Goal: Transaction & Acquisition: Purchase product/service

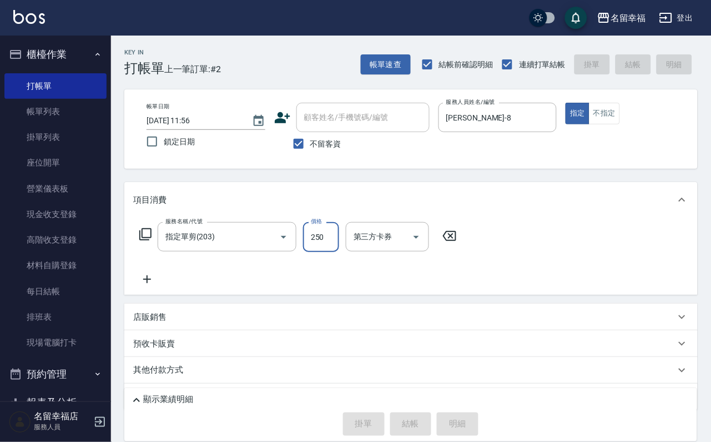
type input "[DATE] 12:28"
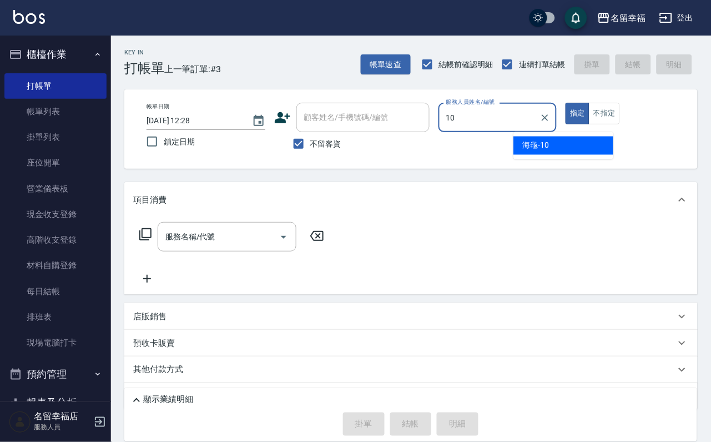
type input "海龜-10"
type button "true"
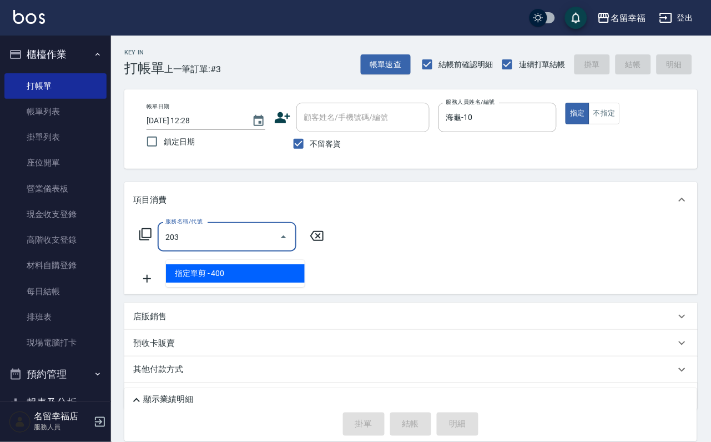
type input "指定單剪(203)"
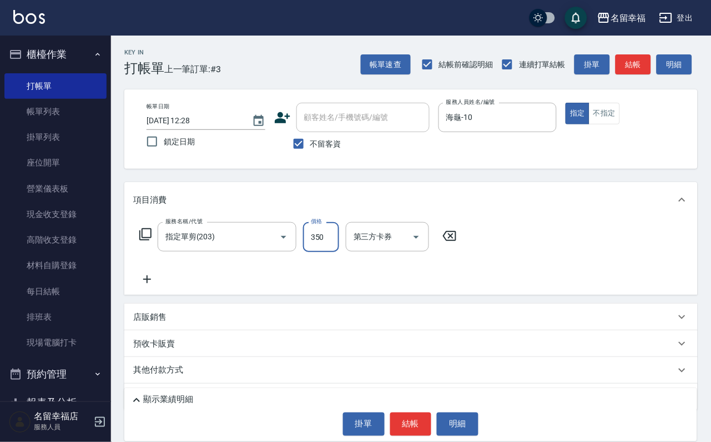
type input "350"
click at [412, 420] on button "結帳" at bounding box center [411, 423] width 42 height 23
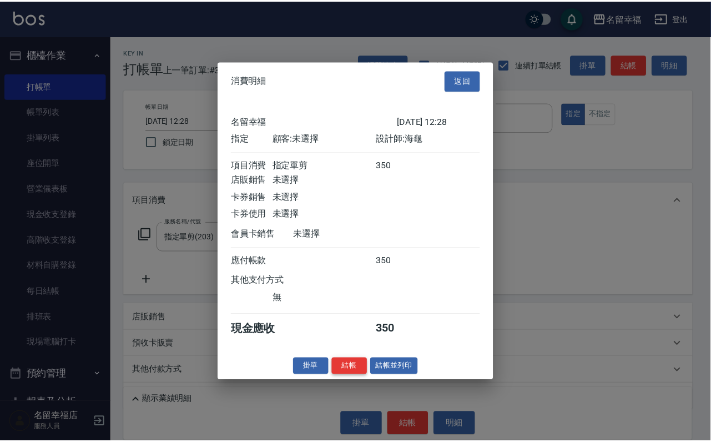
scroll to position [137, 0]
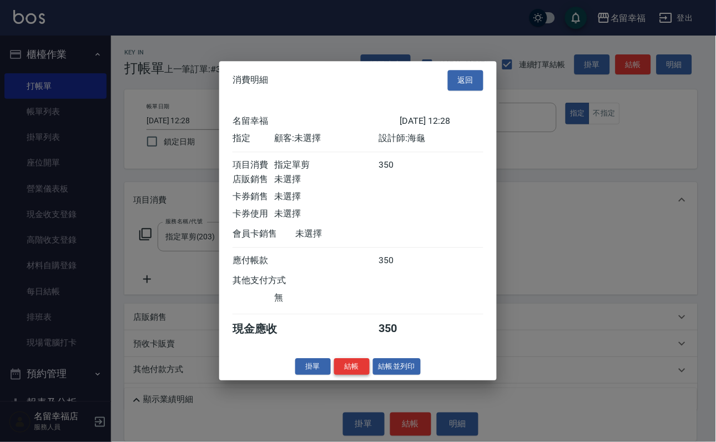
click at [350, 375] on button "結帳" at bounding box center [352, 366] width 36 height 17
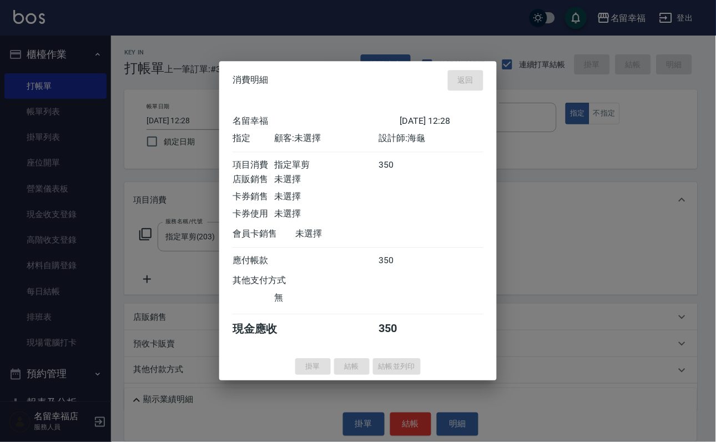
type input "[DATE] 12:35"
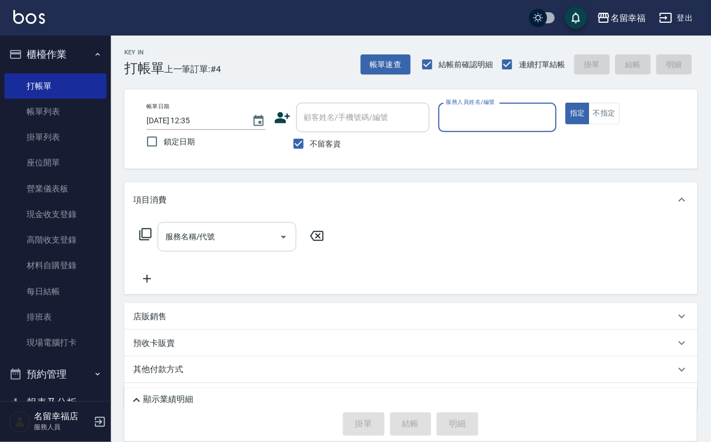
click at [200, 244] on input "服務名稱/代號" at bounding box center [219, 236] width 112 height 19
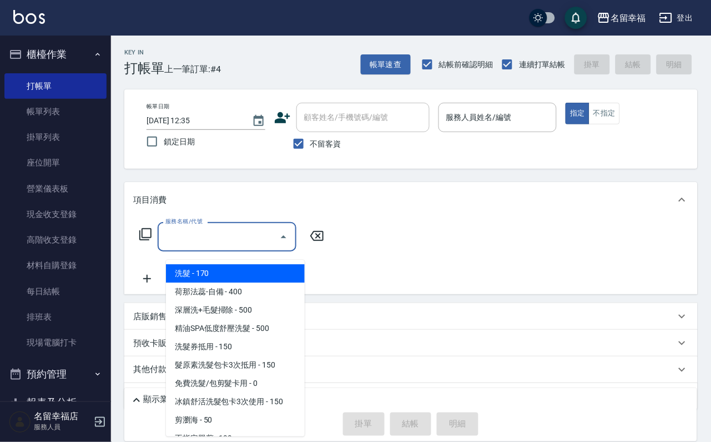
click at [426, 246] on div "服務名稱/代號 服務名稱/代號" at bounding box center [410, 255] width 573 height 77
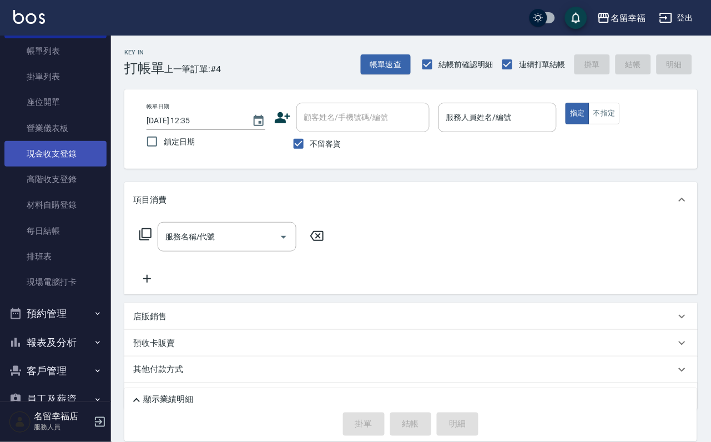
scroll to position [127, 0]
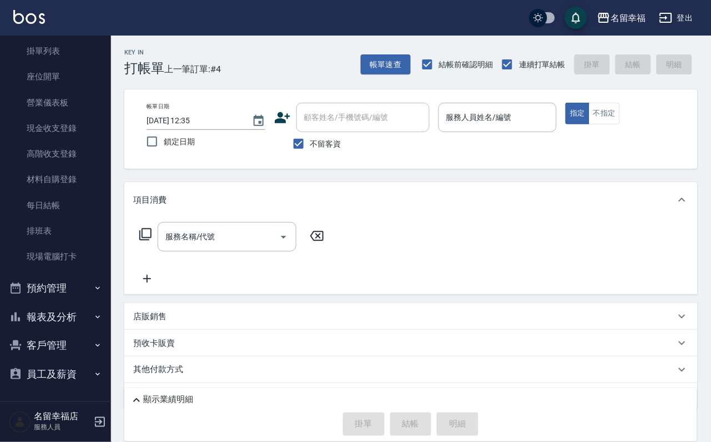
click at [73, 282] on button "預約管理" at bounding box center [55, 288] width 102 height 29
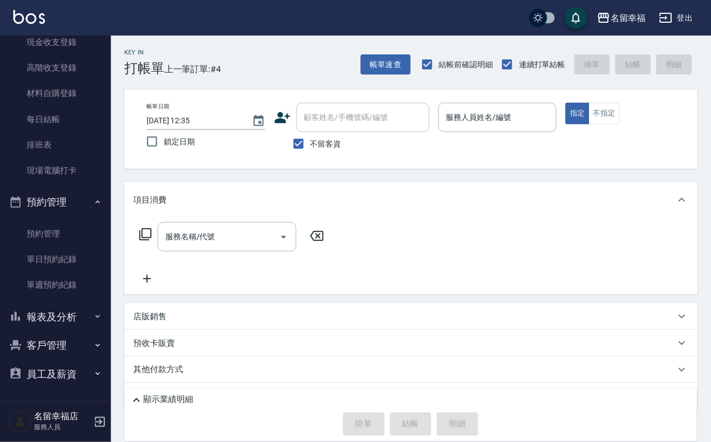
click at [73, 302] on button "報表及分析" at bounding box center [55, 316] width 102 height 29
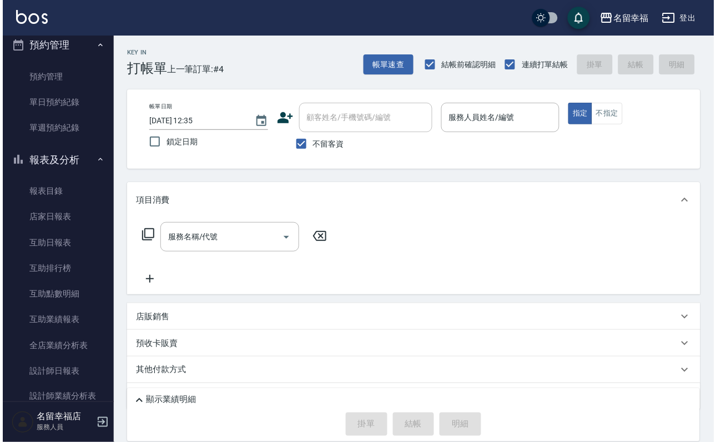
scroll to position [551, 0]
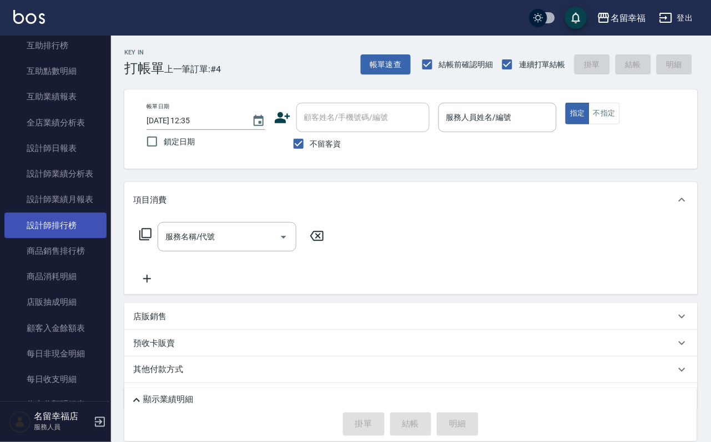
click at [79, 238] on link "設計師排行榜" at bounding box center [55, 225] width 102 height 26
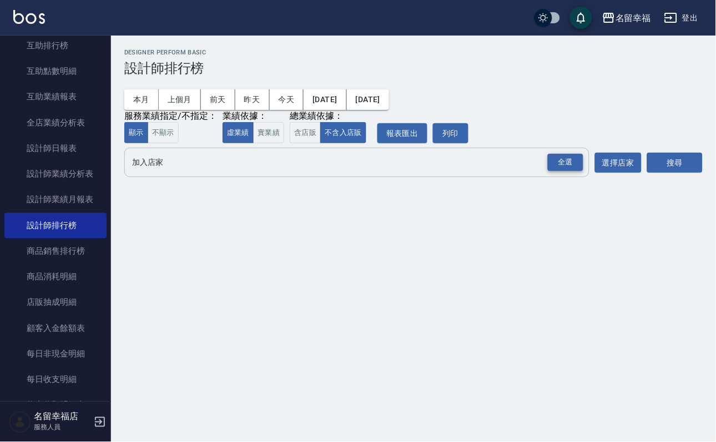
click at [549, 171] on div "全選" at bounding box center [566, 162] width 36 height 17
click at [663, 174] on button "搜尋" at bounding box center [674, 163] width 55 height 21
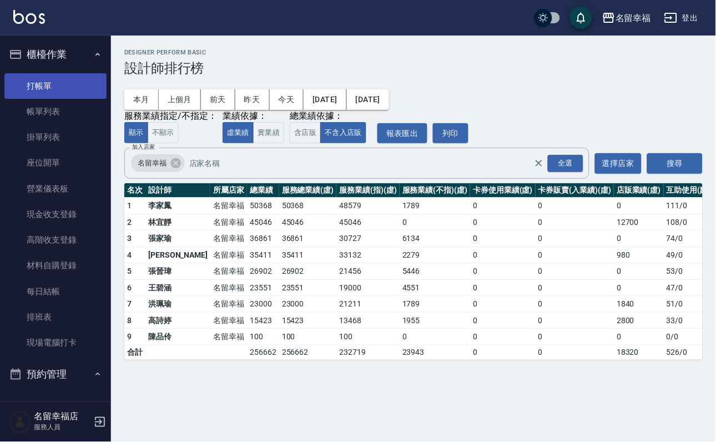
click at [64, 92] on link "打帳單" at bounding box center [55, 86] width 102 height 26
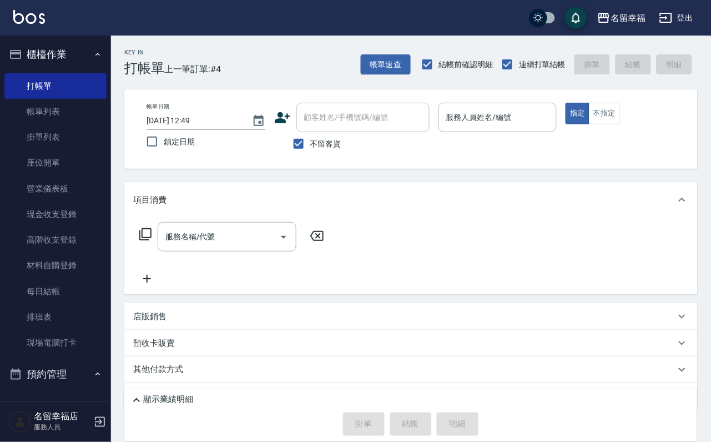
click at [222, 186] on div "Key In 打帳單 上一筆訂單:#4 帳單速查 結帳前確認明細 連續打單結帳 掛單 結帳 明細 帳單日期 [DATE] 12:49 鎖定日期 顧客姓名/手機…" at bounding box center [411, 262] width 600 height 453
click at [214, 188] on div "Key In 打帳單 上一筆訂單:#4 帳單速查 結帳前確認明細 連續打單結帳 掛單 結帳 明細 帳單日期 [DATE] 12:49 鎖定日期 顧客姓名/手機…" at bounding box center [411, 262] width 600 height 453
click at [69, 123] on link "帳單列表" at bounding box center [55, 112] width 102 height 26
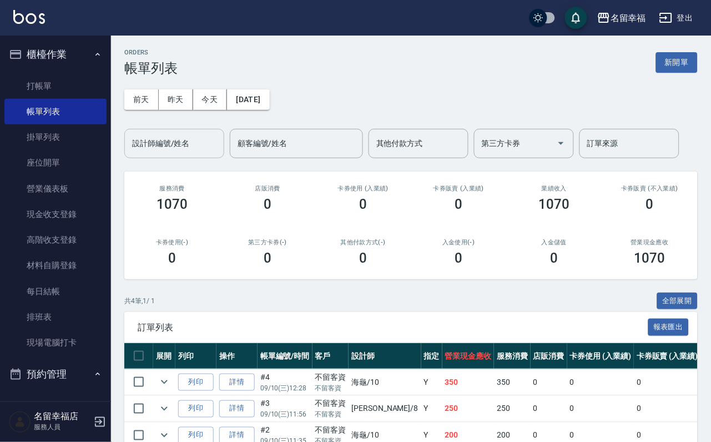
click at [207, 144] on input "設計師編號/姓名" at bounding box center [174, 143] width 90 height 19
click at [215, 117] on div "[DATE] [DATE] [DATE] [DATE] 設計師編號/姓名 設計師編號/姓名 顧客編號/姓名 顧客編號/姓名 其他付款方式 其他付款方式 第三方…" at bounding box center [410, 117] width 573 height 82
click at [243, 102] on button "[DATE]" at bounding box center [248, 99] width 42 height 21
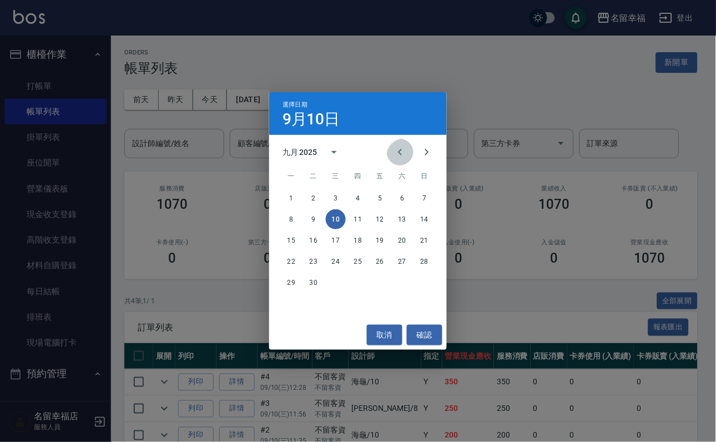
click at [397, 151] on icon "Previous month" at bounding box center [399, 151] width 13 height 13
click at [379, 218] on button "6" at bounding box center [380, 219] width 20 height 20
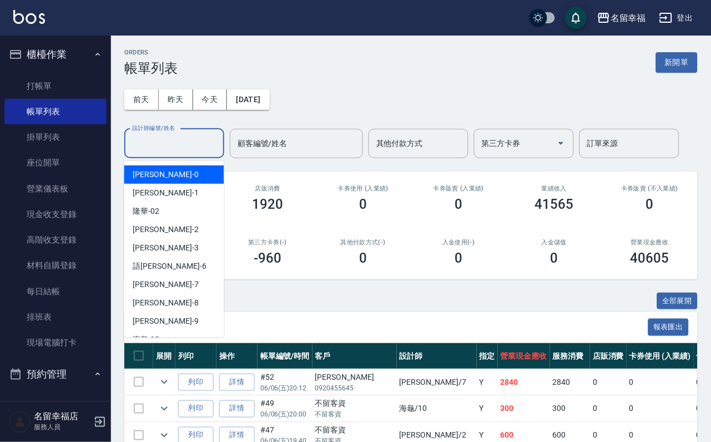
click at [209, 143] on input "設計師編號/姓名" at bounding box center [174, 143] width 90 height 19
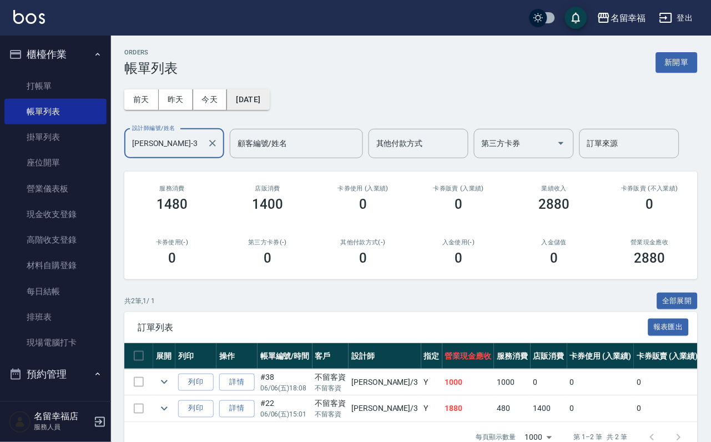
type input "[PERSON_NAME]-3"
click at [269, 108] on button "[DATE]" at bounding box center [248, 99] width 42 height 21
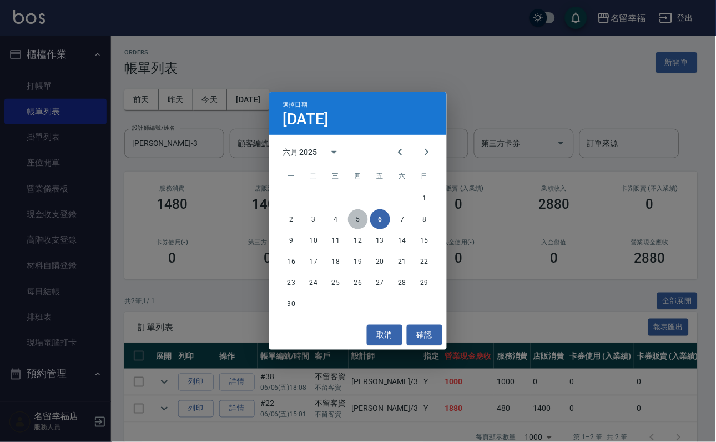
click at [360, 217] on button "5" at bounding box center [358, 219] width 20 height 20
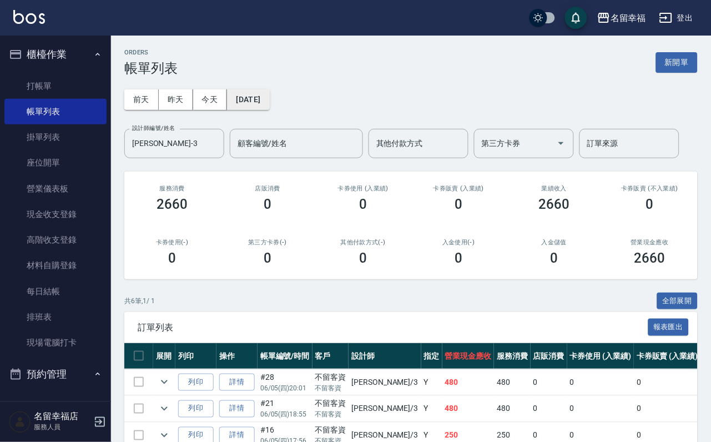
click at [269, 104] on button "[DATE]" at bounding box center [248, 99] width 42 height 21
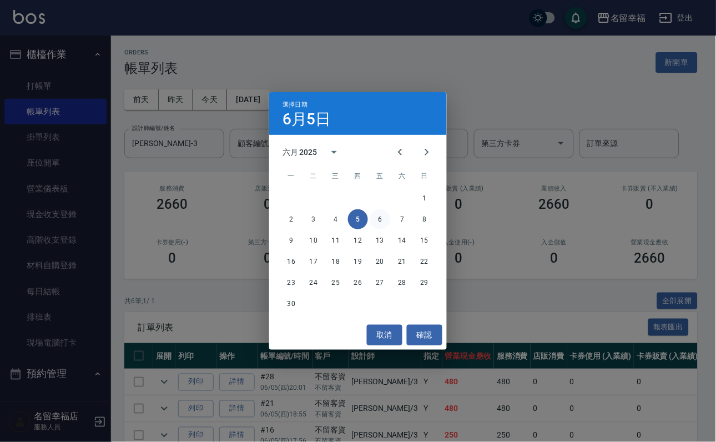
click at [383, 219] on button "6" at bounding box center [380, 219] width 20 height 20
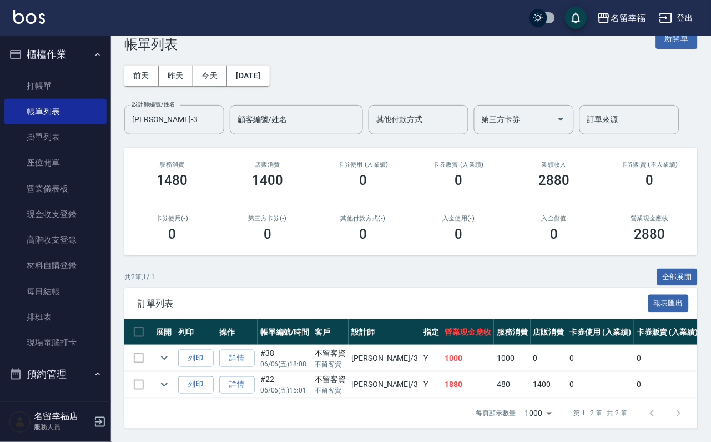
scroll to position [94, 0]
click at [171, 378] on icon "expand row" at bounding box center [164, 384] width 13 height 13
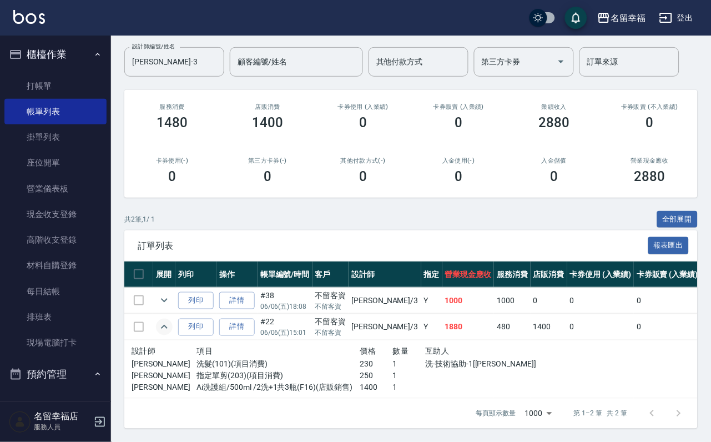
scroll to position [0, 0]
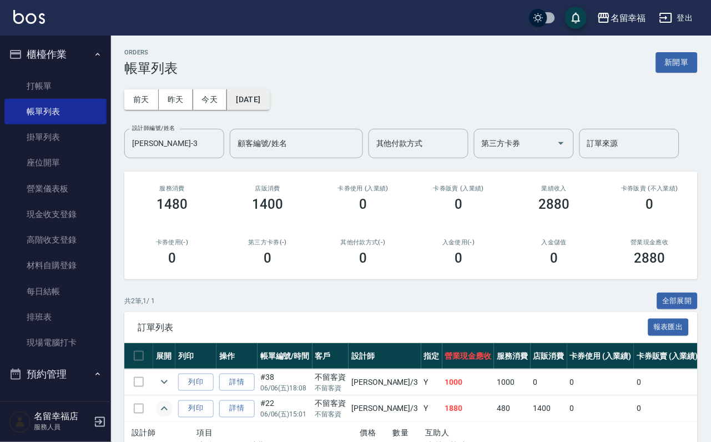
click at [269, 105] on button "[DATE]" at bounding box center [248, 99] width 42 height 21
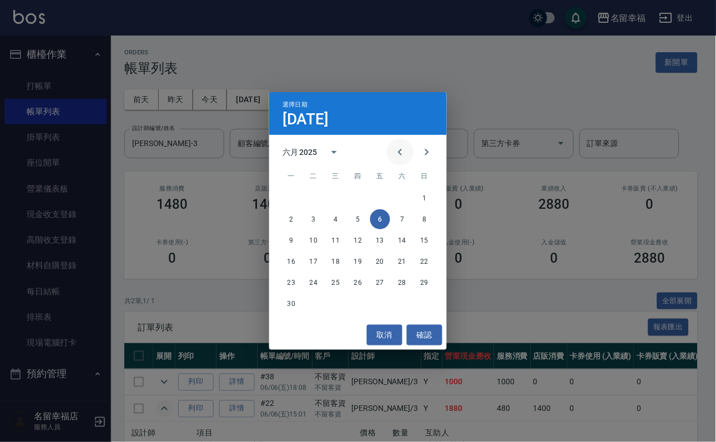
click at [393, 151] on icon "Previous month" at bounding box center [399, 151] width 13 height 13
click at [360, 217] on button "8" at bounding box center [358, 219] width 20 height 20
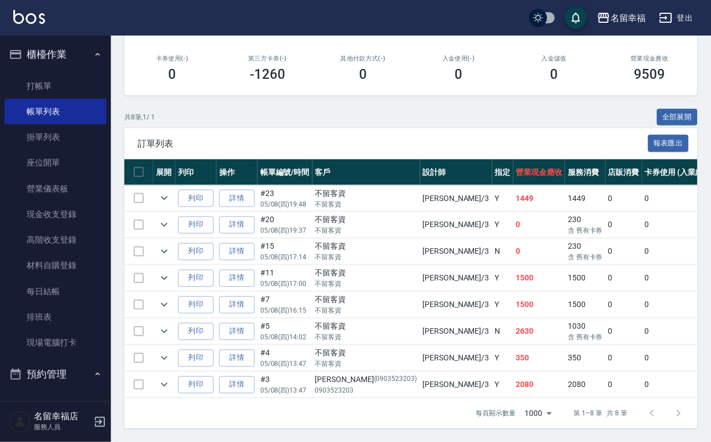
scroll to position [303, 0]
click at [171, 378] on icon "expand row" at bounding box center [164, 384] width 13 height 13
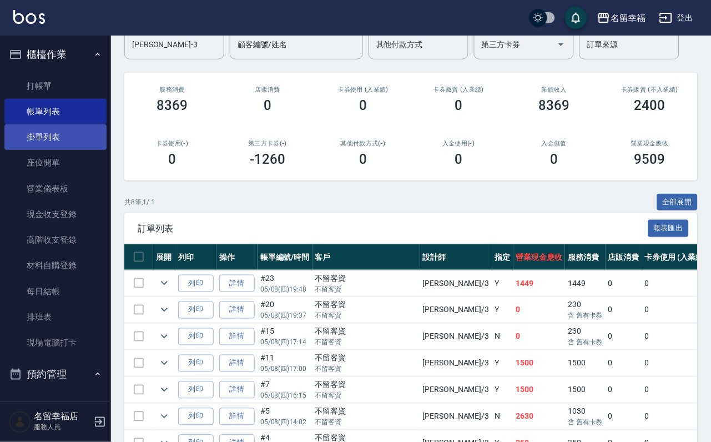
scroll to position [42, 0]
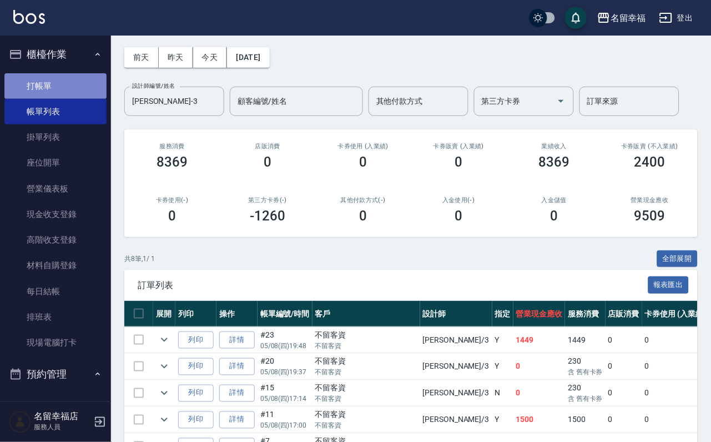
click at [60, 95] on link "打帳單" at bounding box center [55, 86] width 102 height 26
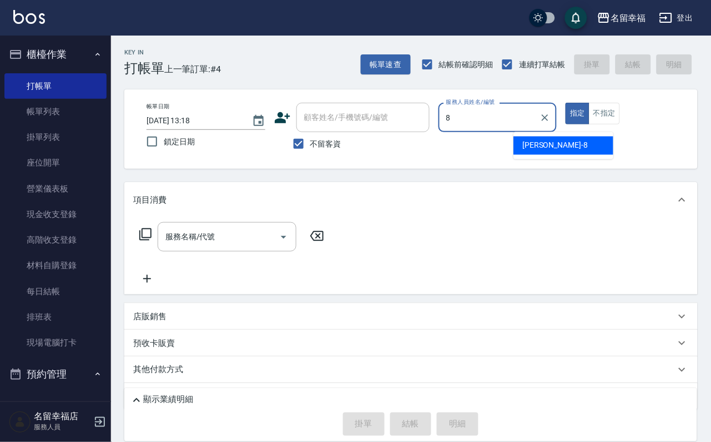
type input "[PERSON_NAME]-8"
type button "true"
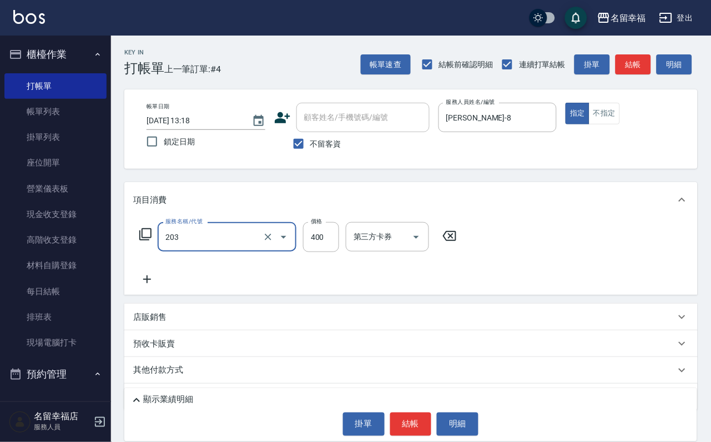
type input "指定單剪(203)"
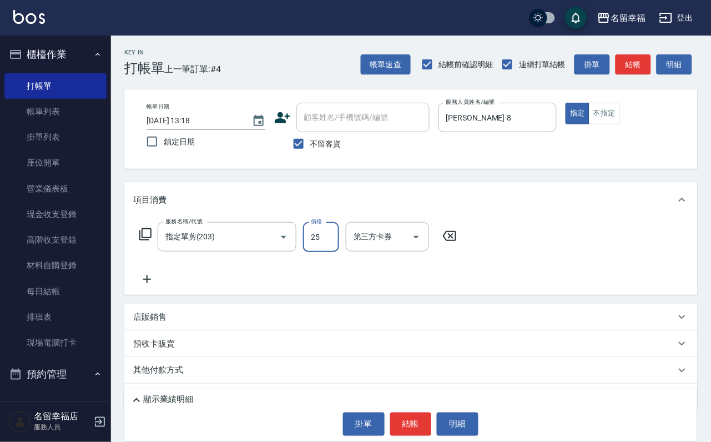
type input "250"
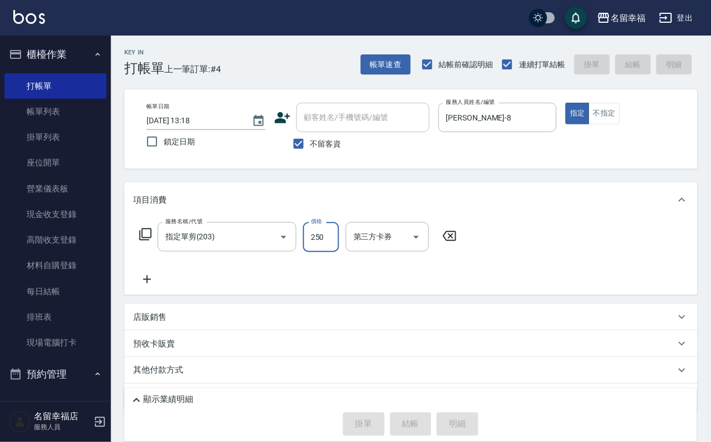
type input "[DATE] 13:33"
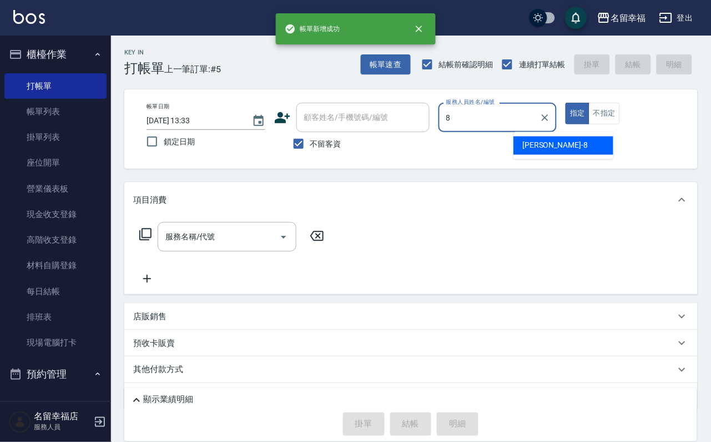
type input "[PERSON_NAME]-8"
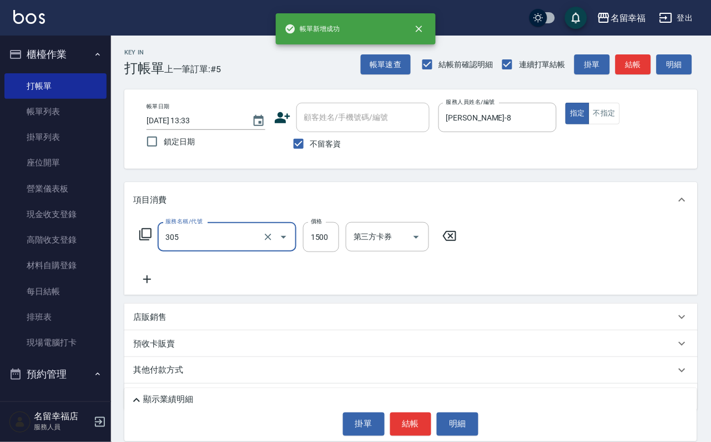
type input "設計燙髮1500(305)"
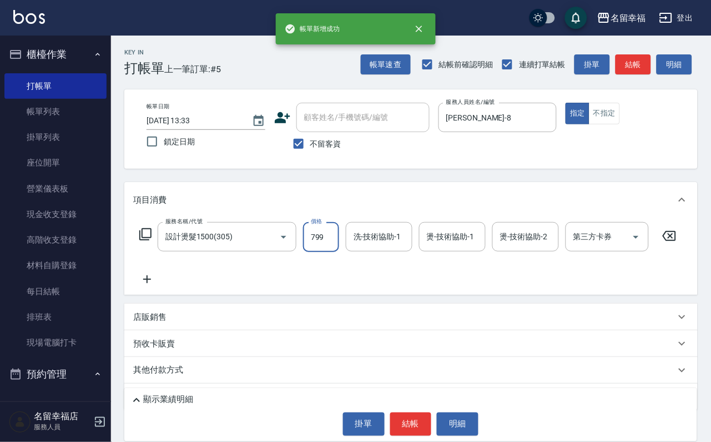
type input "799"
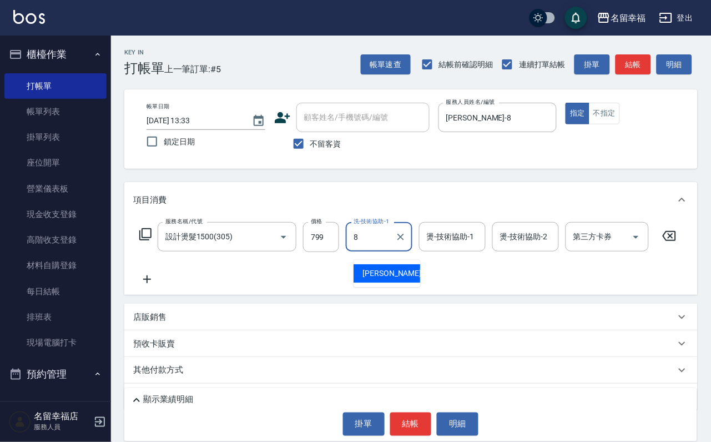
type input "[PERSON_NAME]-8"
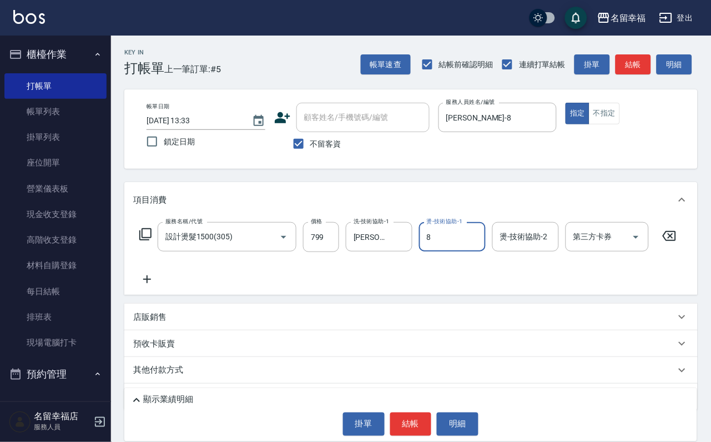
type input "[PERSON_NAME]-8"
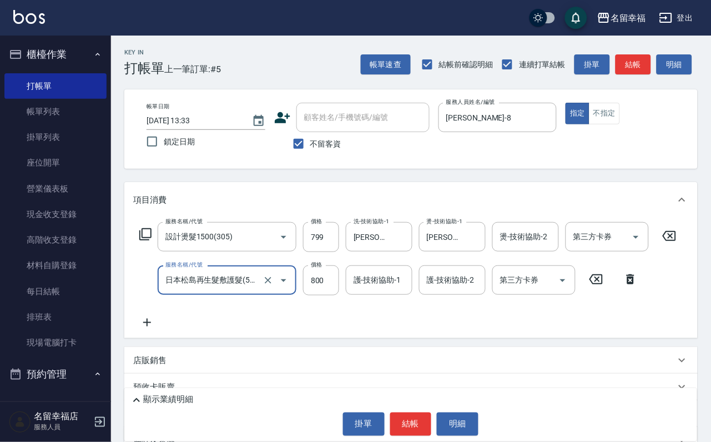
type input "日本松島再生髮敷護髮(506)"
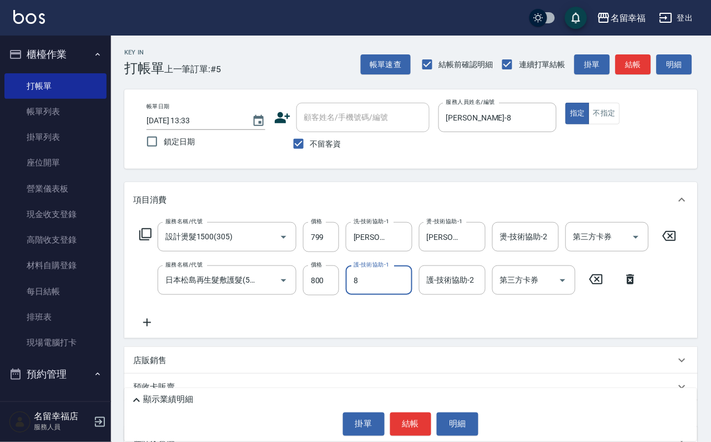
type input "[PERSON_NAME]-8"
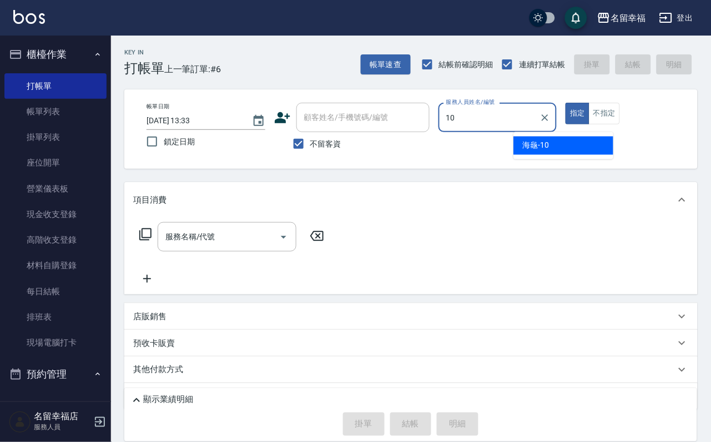
type input "海龜-10"
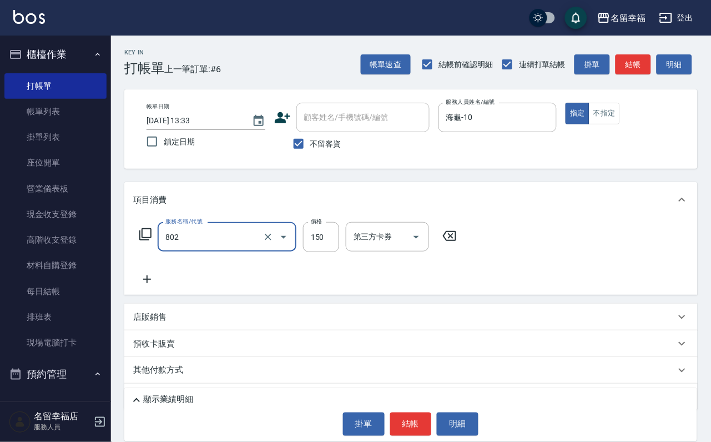
type input "單梳(802)"
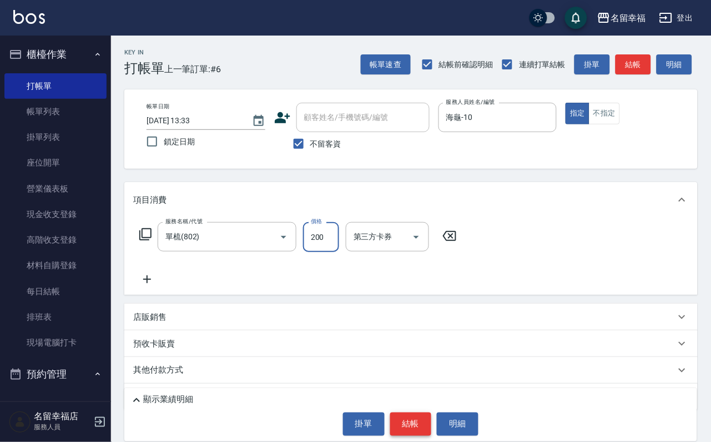
type input "200"
click at [394, 420] on button "結帳" at bounding box center [411, 423] width 42 height 23
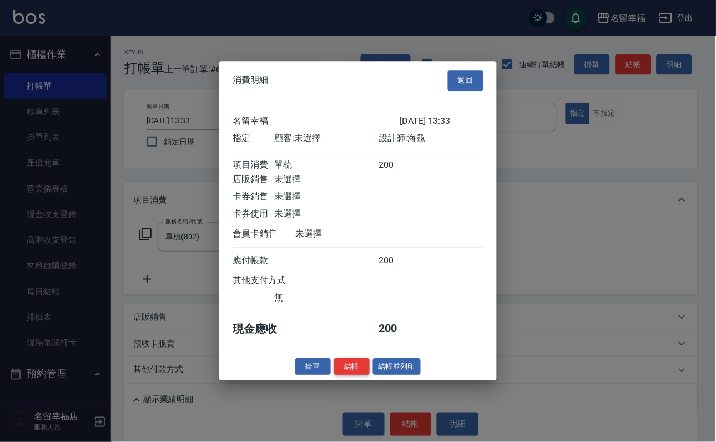
scroll to position [137, 0]
click at [344, 375] on button "結帳" at bounding box center [352, 366] width 36 height 17
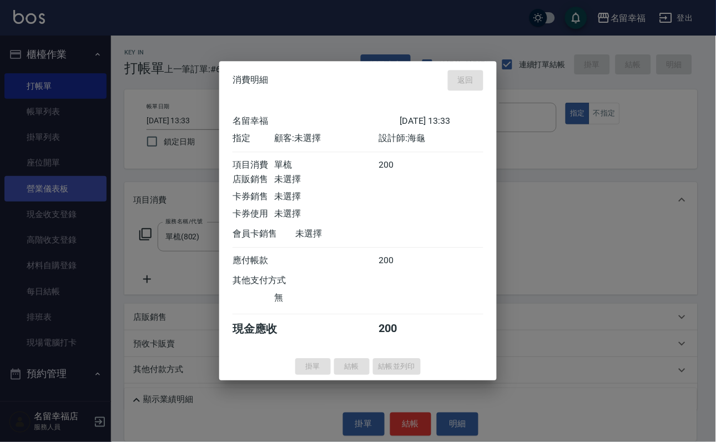
type input "[DATE] 13:40"
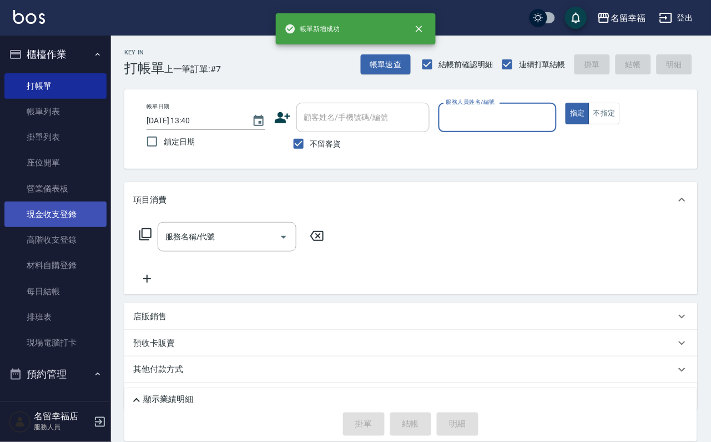
click at [46, 227] on link "現金收支登錄" at bounding box center [55, 214] width 102 height 26
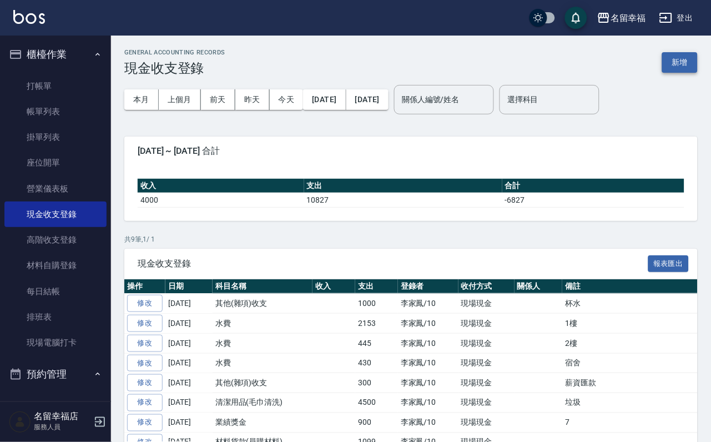
click at [689, 60] on button "新增" at bounding box center [680, 62] width 36 height 21
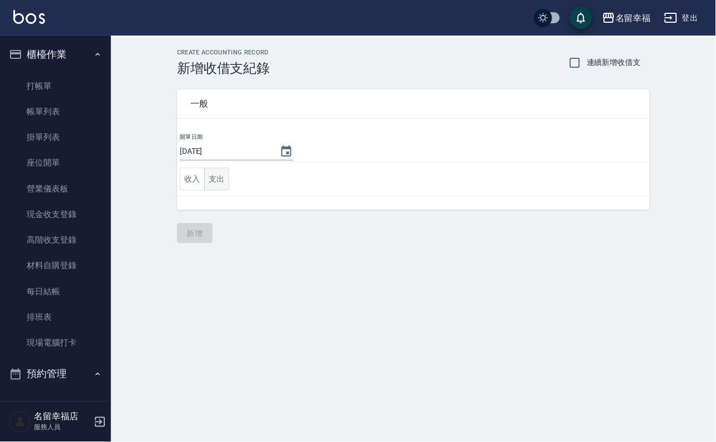
click at [229, 184] on button "支出" at bounding box center [216, 179] width 25 height 23
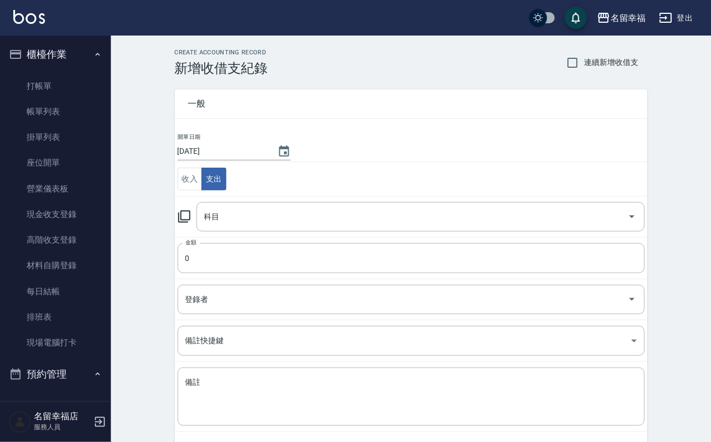
click at [186, 223] on icon at bounding box center [184, 216] width 13 height 13
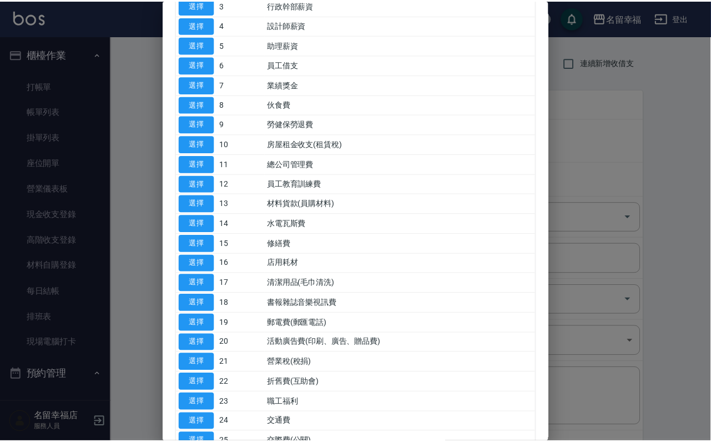
scroll to position [250, 0]
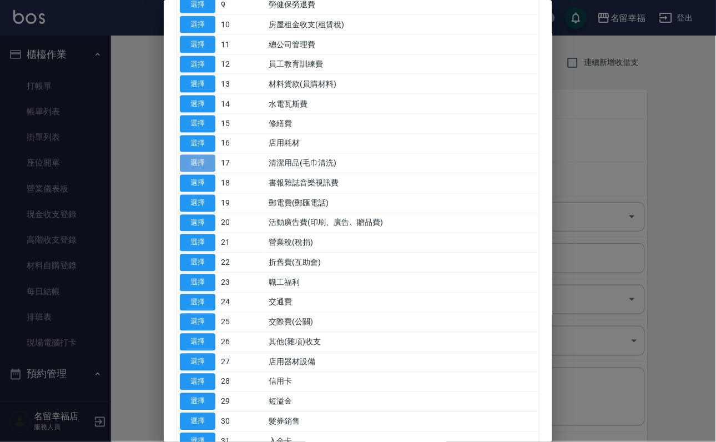
click at [208, 172] on button "選擇" at bounding box center [198, 163] width 36 height 17
type input "17 清潔用品(毛巾清洗)"
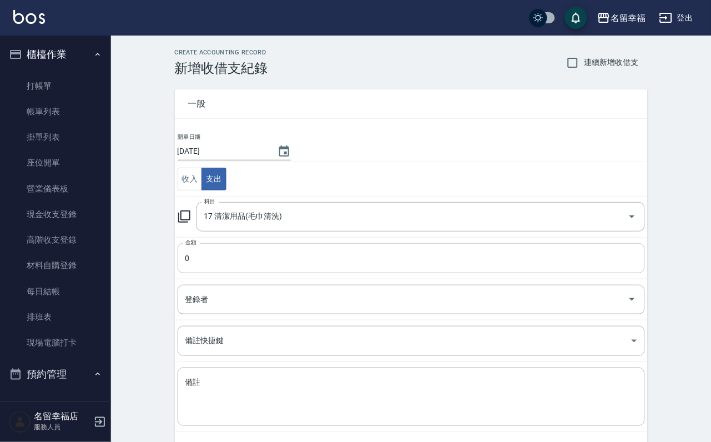
click at [236, 264] on input "0" at bounding box center [411, 258] width 467 height 30
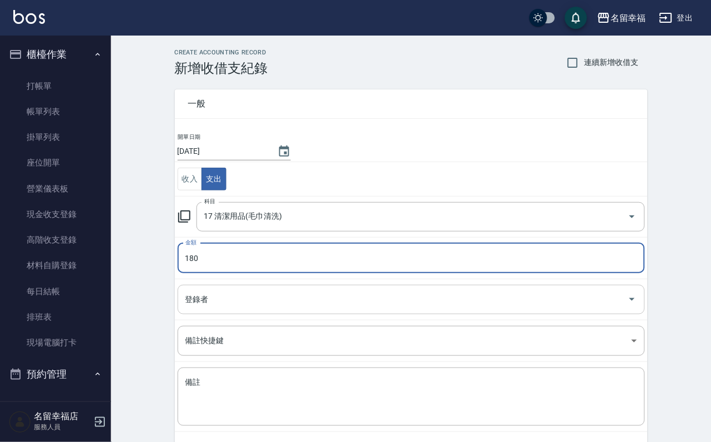
type input "180"
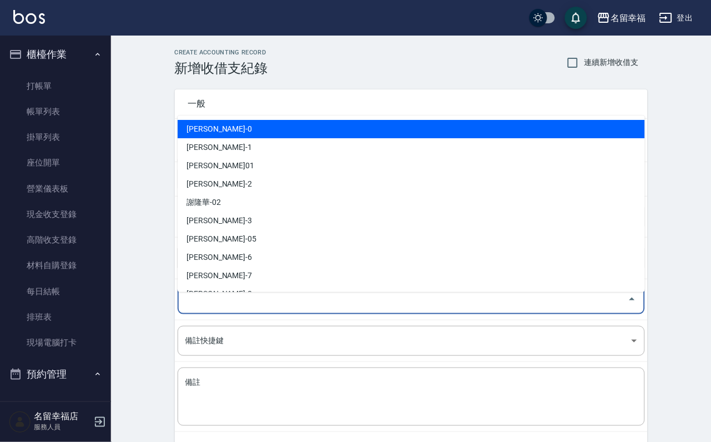
click at [255, 298] on input "登錄者" at bounding box center [403, 299] width 441 height 19
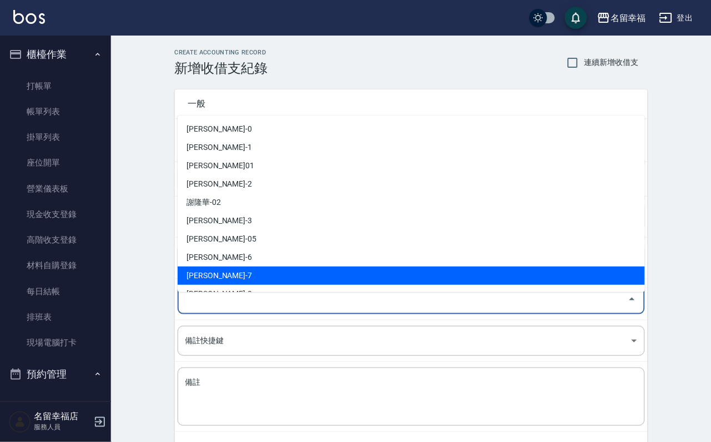
scroll to position [83, 0]
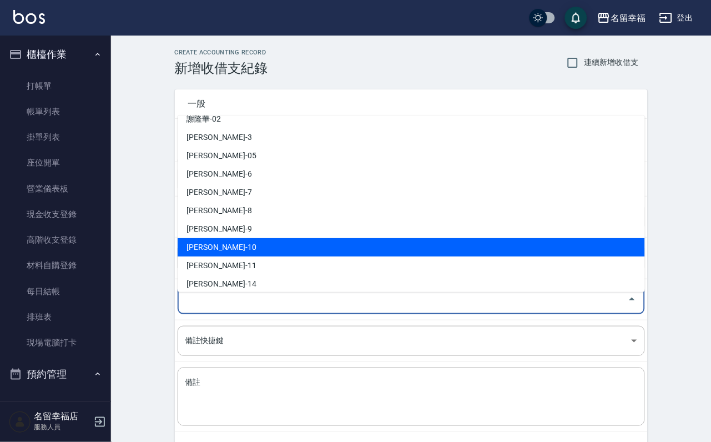
click at [241, 249] on li "[PERSON_NAME]-10" at bounding box center [411, 247] width 467 height 18
type input "[PERSON_NAME]-10"
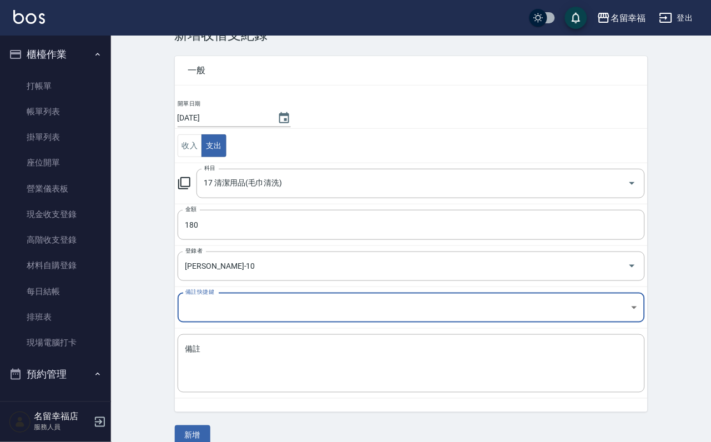
scroll to position [60, 0]
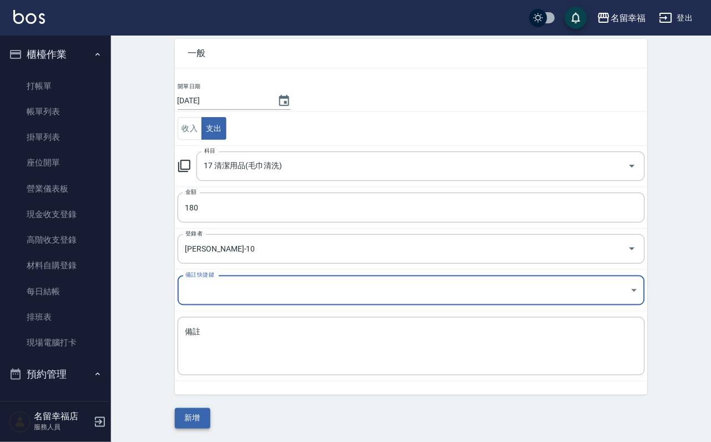
click at [198, 419] on button "新增" at bounding box center [193, 418] width 36 height 21
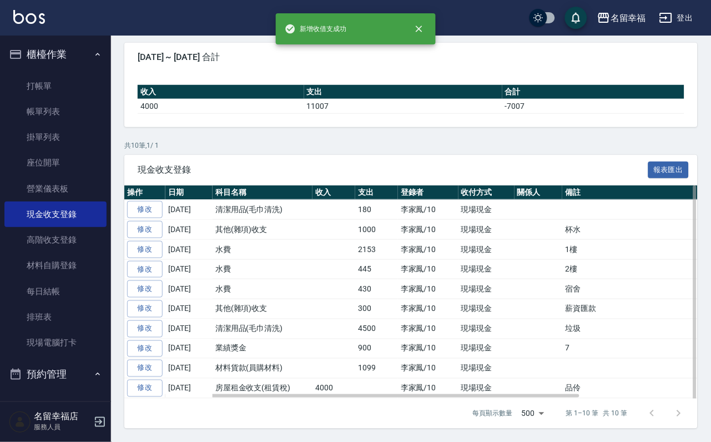
scroll to position [190, 0]
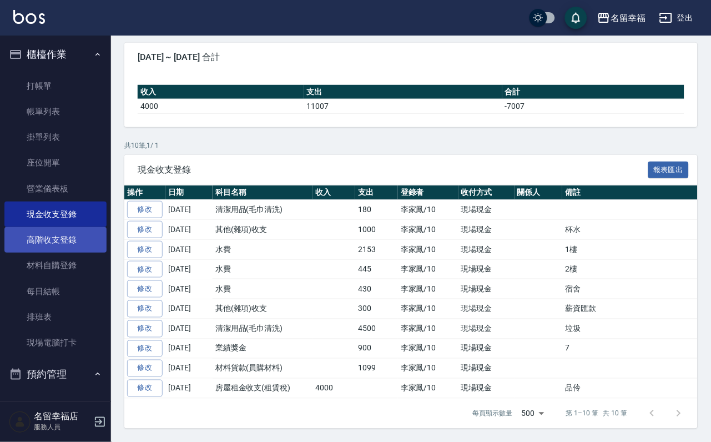
click at [43, 252] on link "高階收支登錄" at bounding box center [55, 240] width 102 height 26
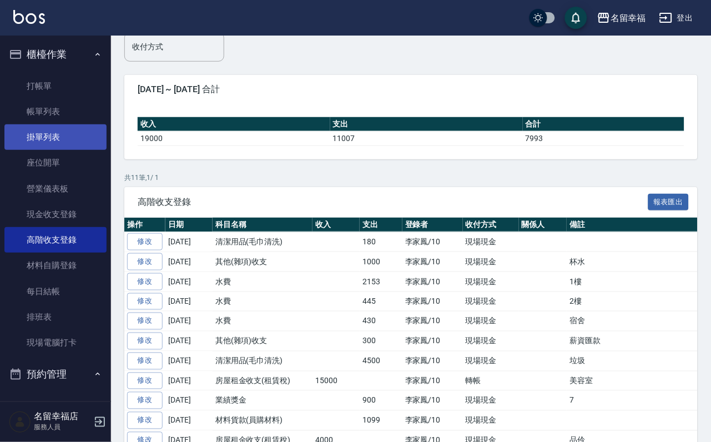
scroll to position [83, 0]
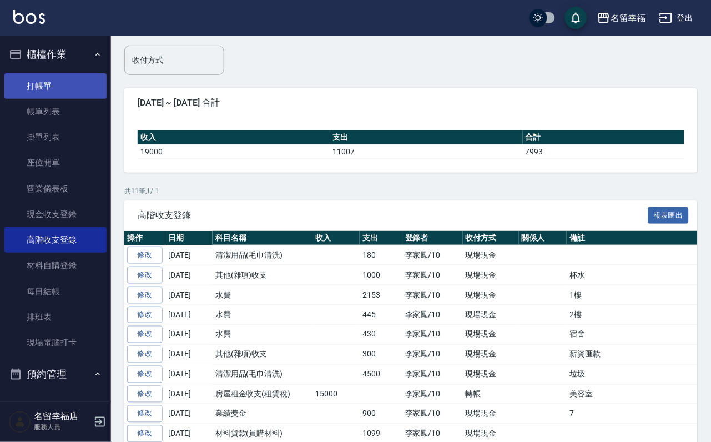
click at [37, 97] on link "打帳單" at bounding box center [55, 86] width 102 height 26
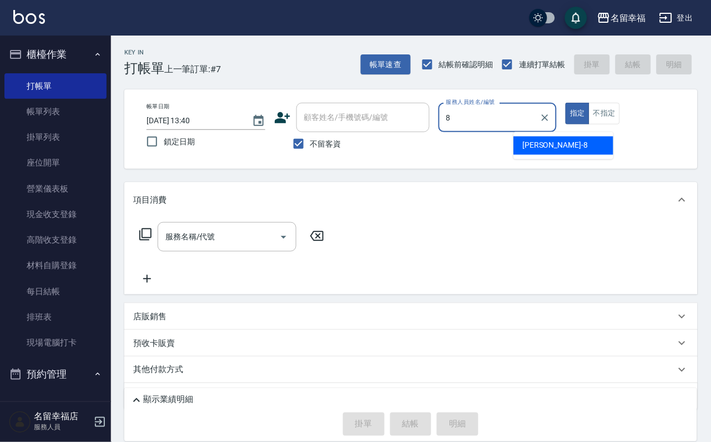
type input "[PERSON_NAME]-8"
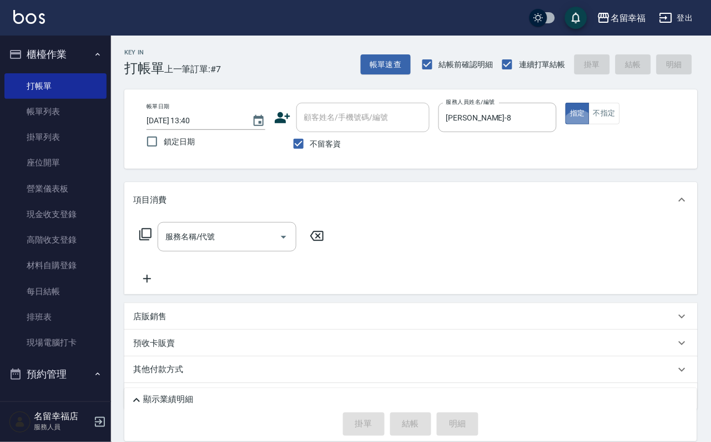
type button "true"
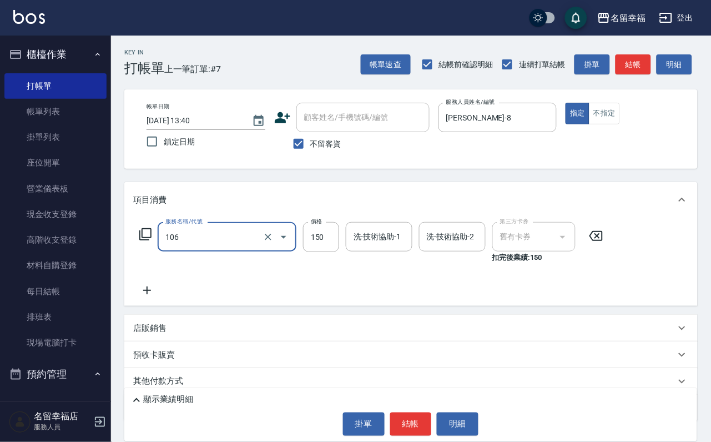
type input "洗髮券抵用(106)"
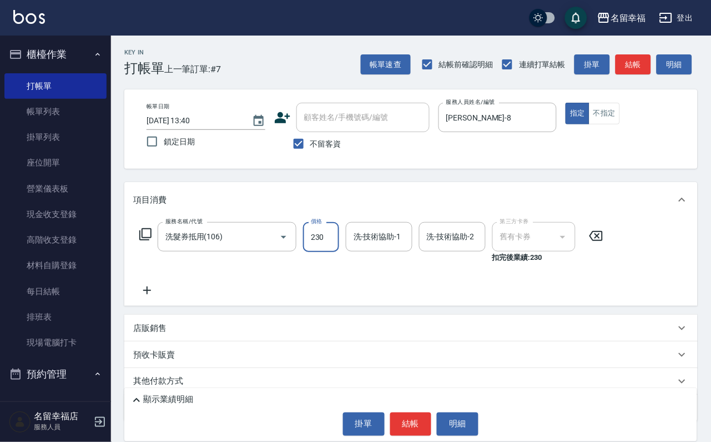
type input "230"
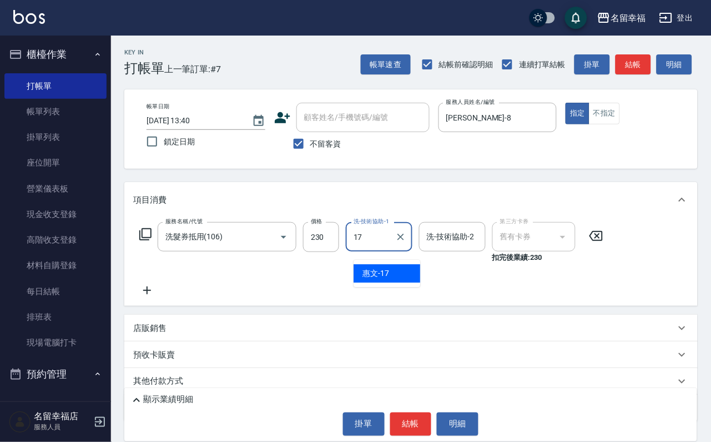
type input "惠文-17"
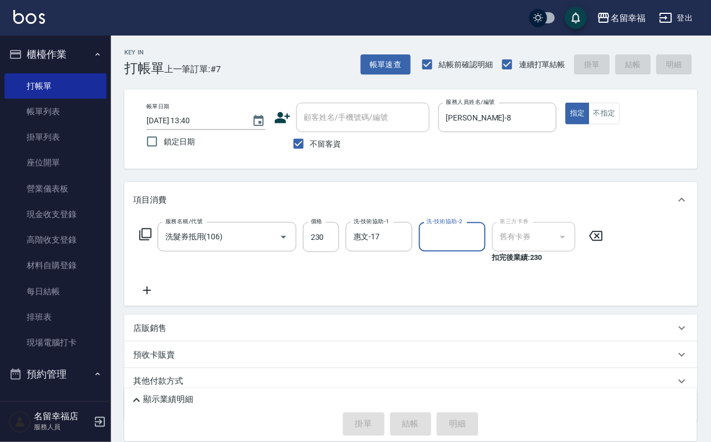
type input "[DATE] 13:48"
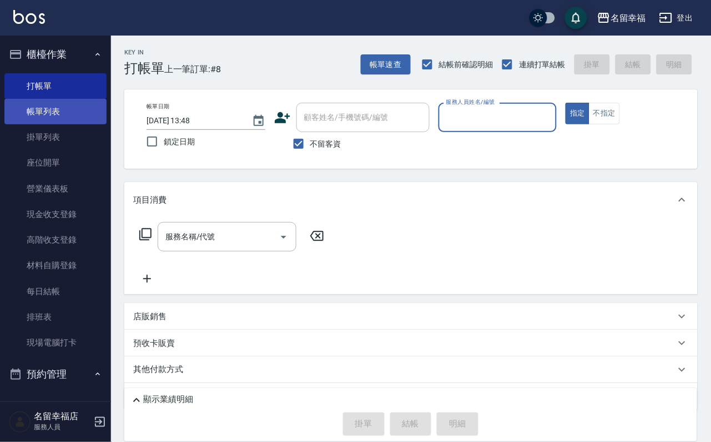
click at [53, 124] on link "帳單列表" at bounding box center [55, 112] width 102 height 26
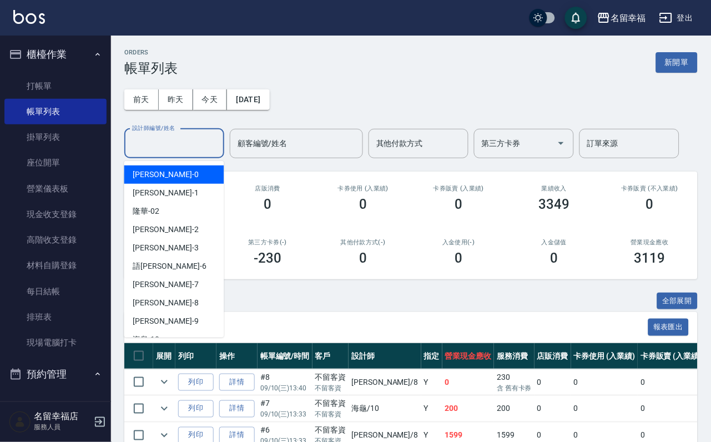
drag, startPoint x: 200, startPoint y: 143, endPoint x: 205, endPoint y: 137, distance: 7.8
click at [205, 139] on input "設計師編號/姓名" at bounding box center [174, 143] width 90 height 19
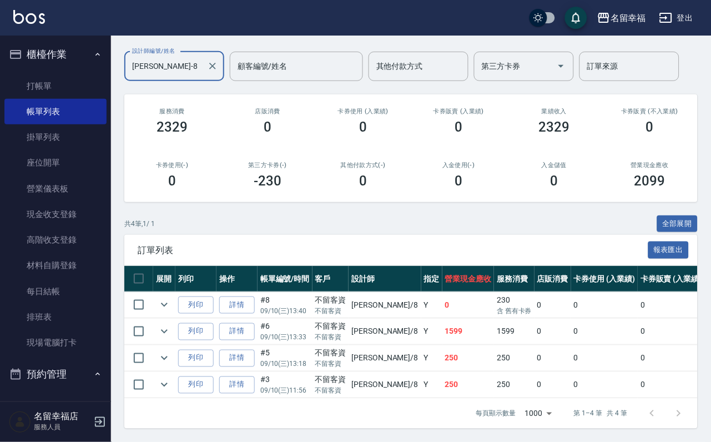
scroll to position [164, 0]
type input "[PERSON_NAME]-8"
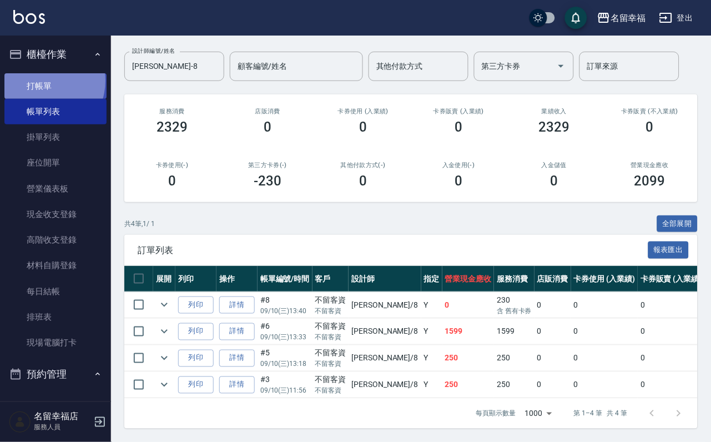
click at [42, 85] on link "打帳單" at bounding box center [55, 86] width 102 height 26
